Goal: Task Accomplishment & Management: Use online tool/utility

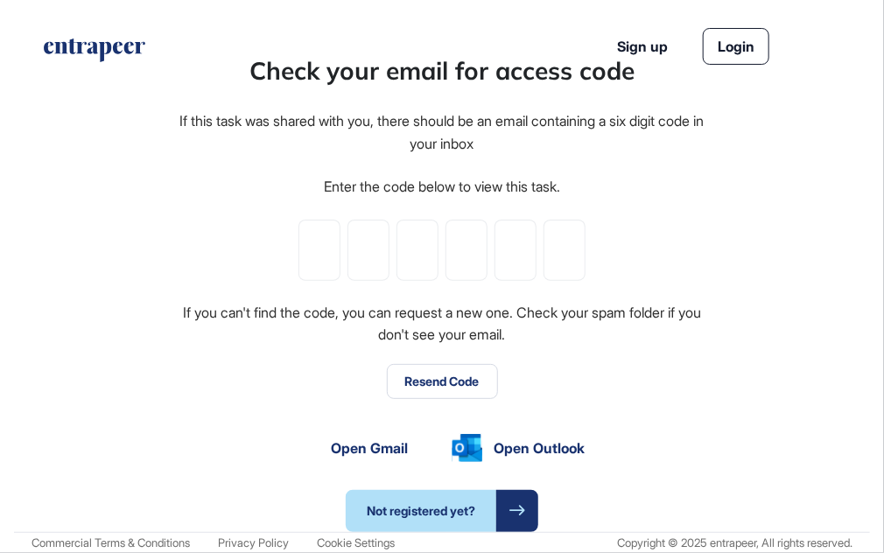
type input "*"
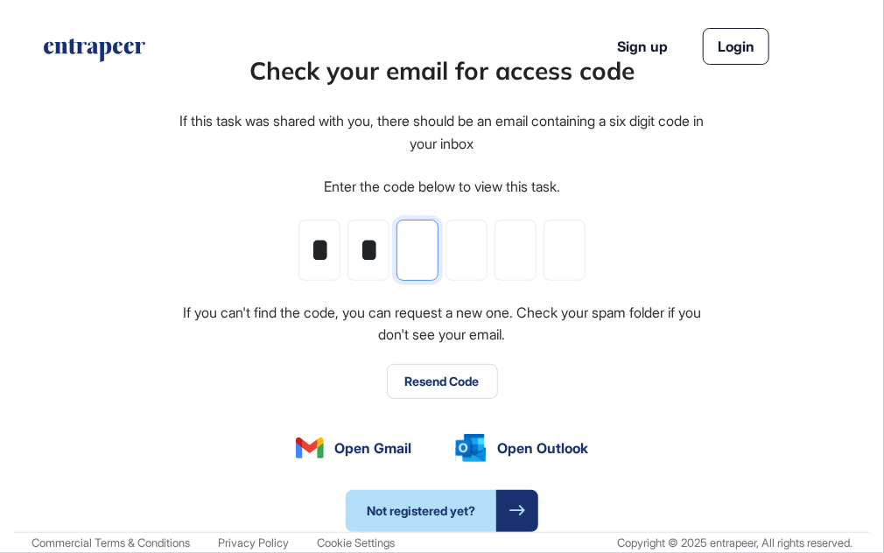
type input "*"
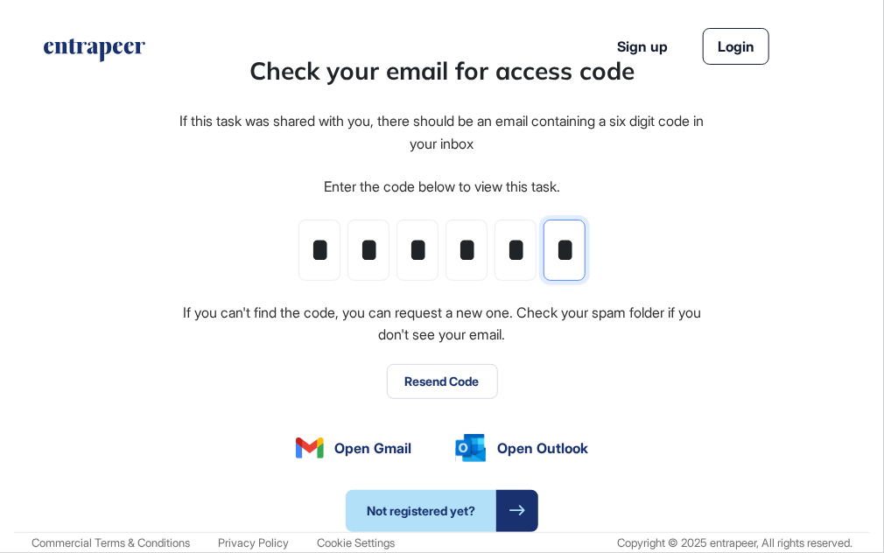
scroll to position [0, 1]
type input "*"
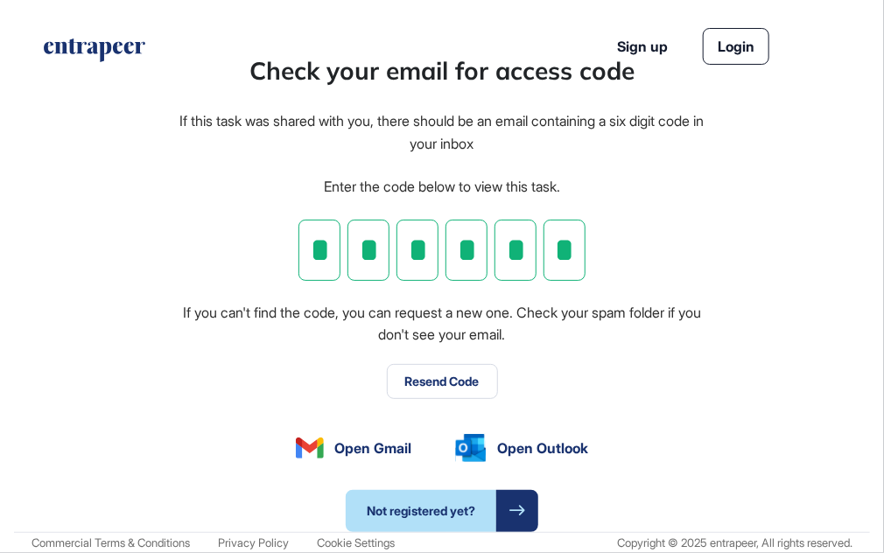
click at [767, 49] on link "Login" at bounding box center [736, 46] width 67 height 37
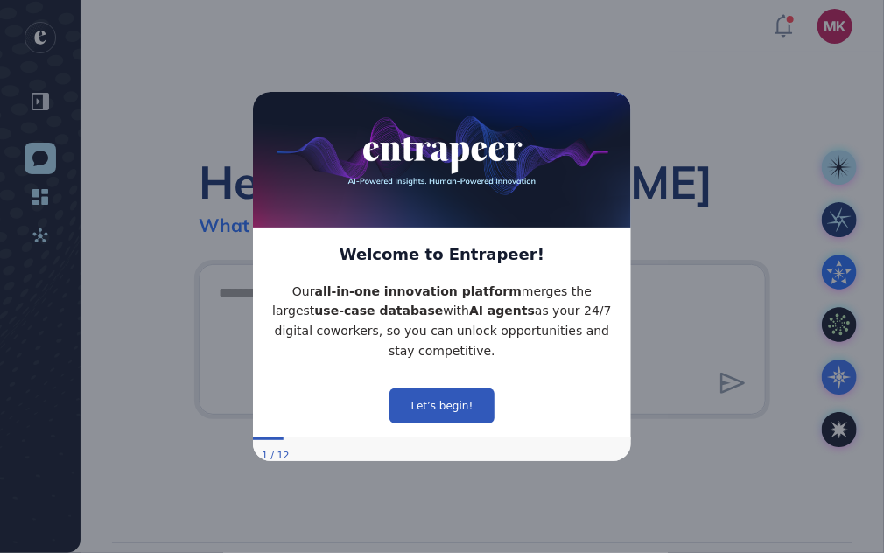
click at [618, 95] on icon "Close Preview" at bounding box center [619, 91] width 7 height 7
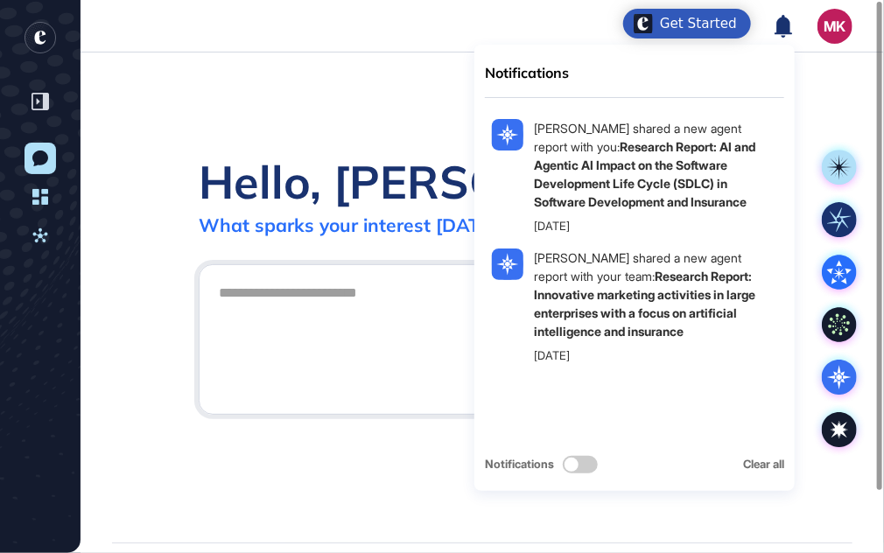
click at [784, 25] on icon at bounding box center [783, 25] width 18 height 23
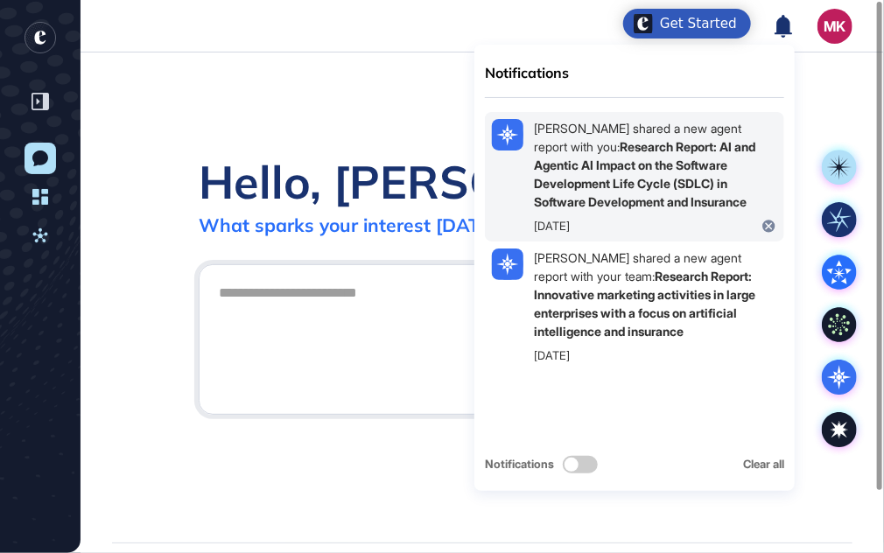
click at [704, 137] on div "Ezgi Demir shared a new agent report with you: Research Report: AI and Agentic …" at bounding box center [655, 165] width 243 height 92
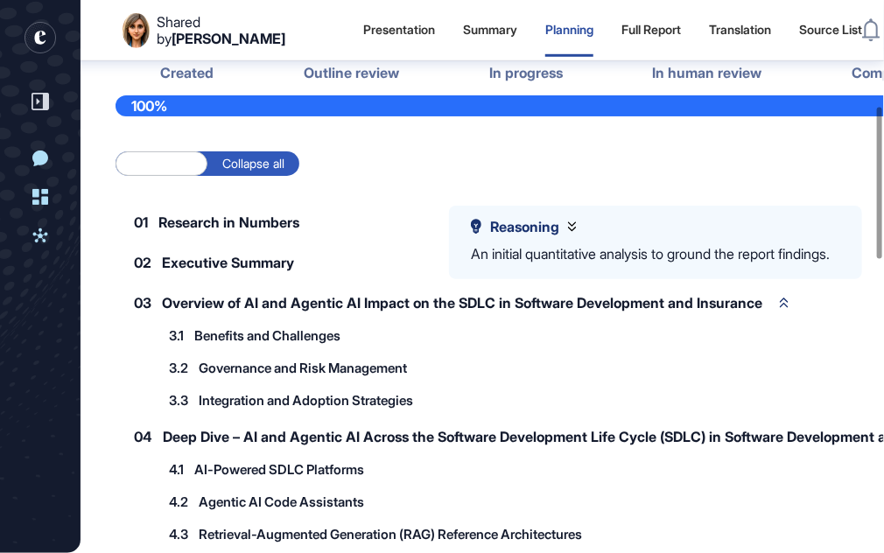
scroll to position [413, 0]
